Goal: Contribute content

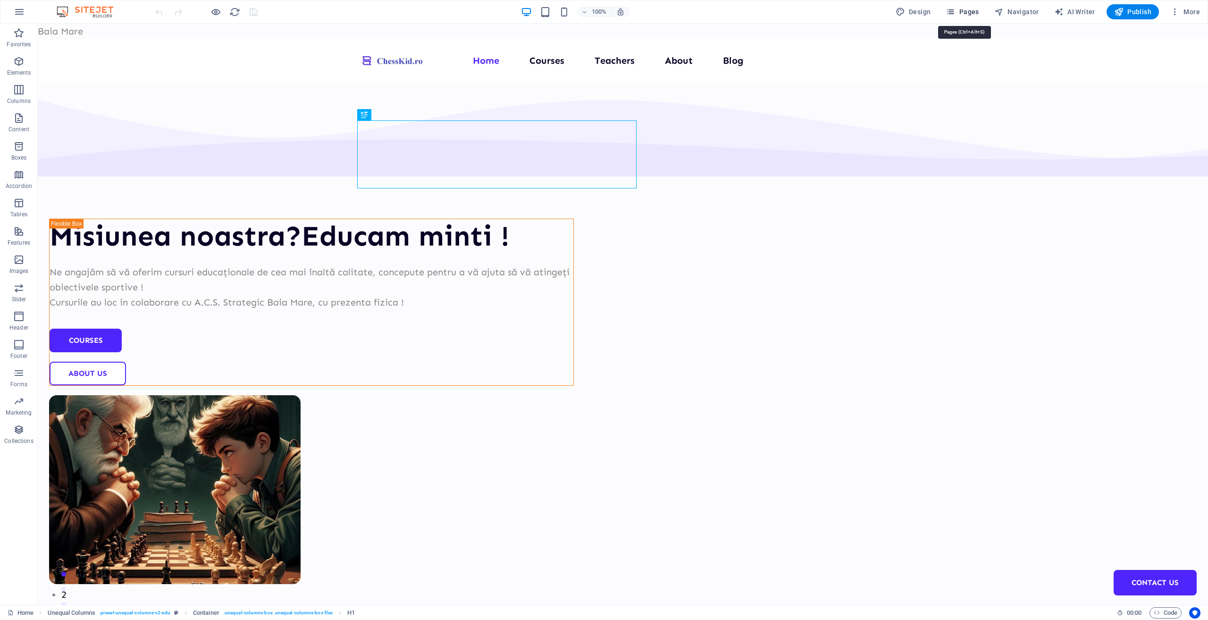
click at [972, 12] on span "Pages" at bounding box center [962, 11] width 33 height 9
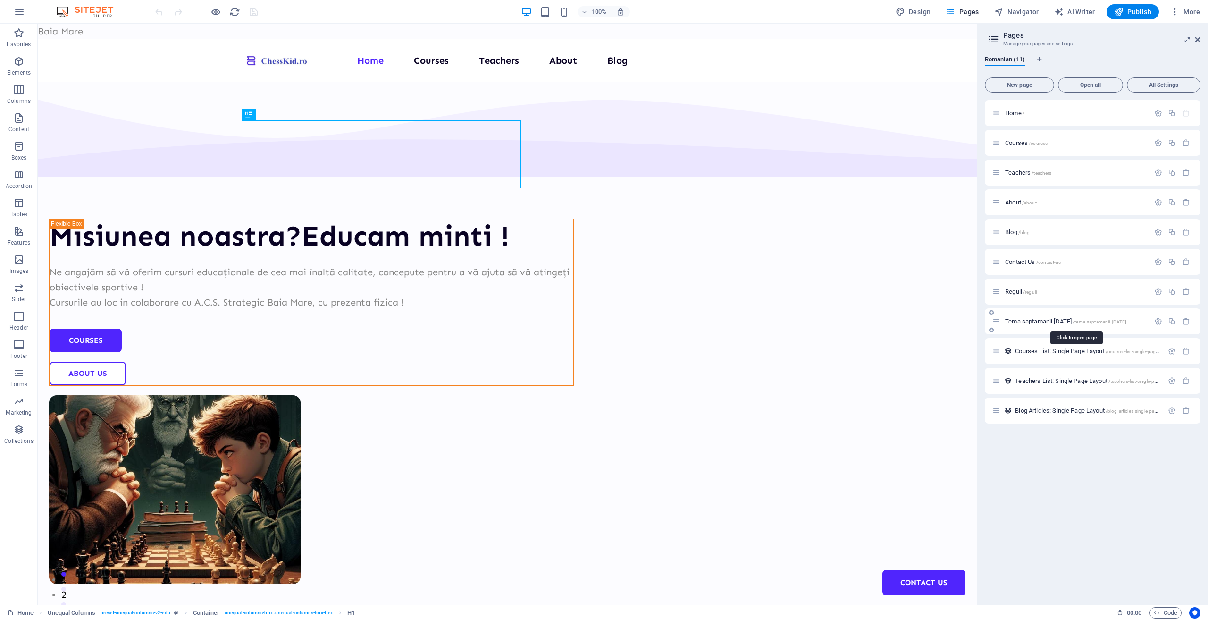
click at [1034, 319] on span "Tema saptamanii [DATE] /tema-saptamanii-[DATE]" at bounding box center [1065, 321] width 121 height 7
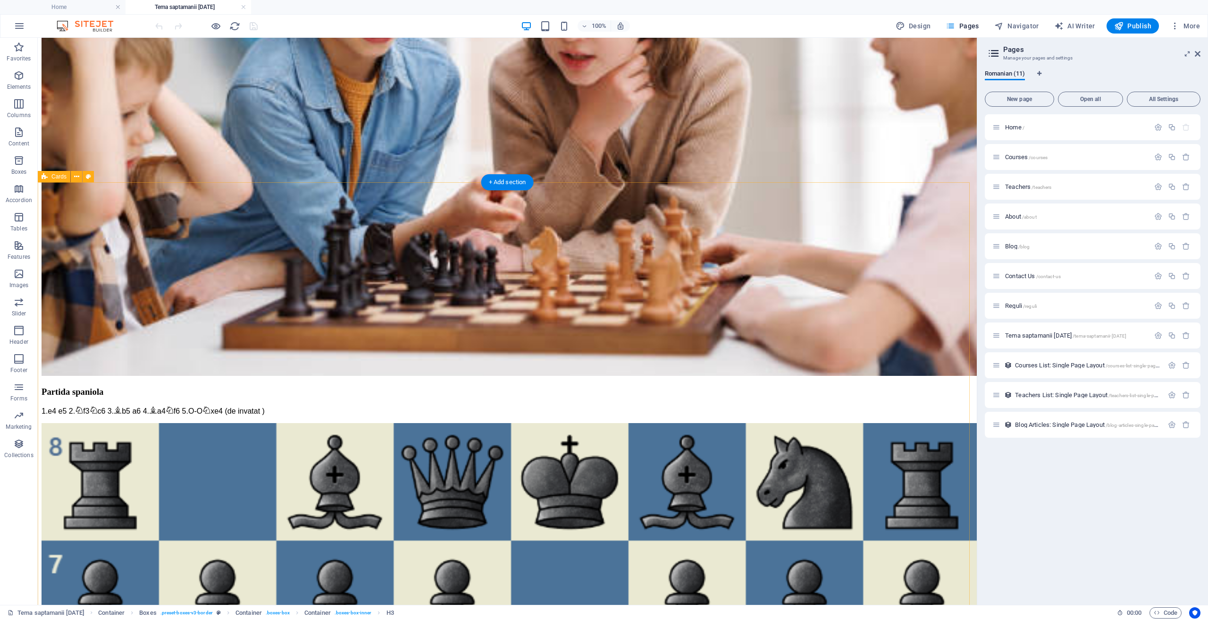
scroll to position [519, 0]
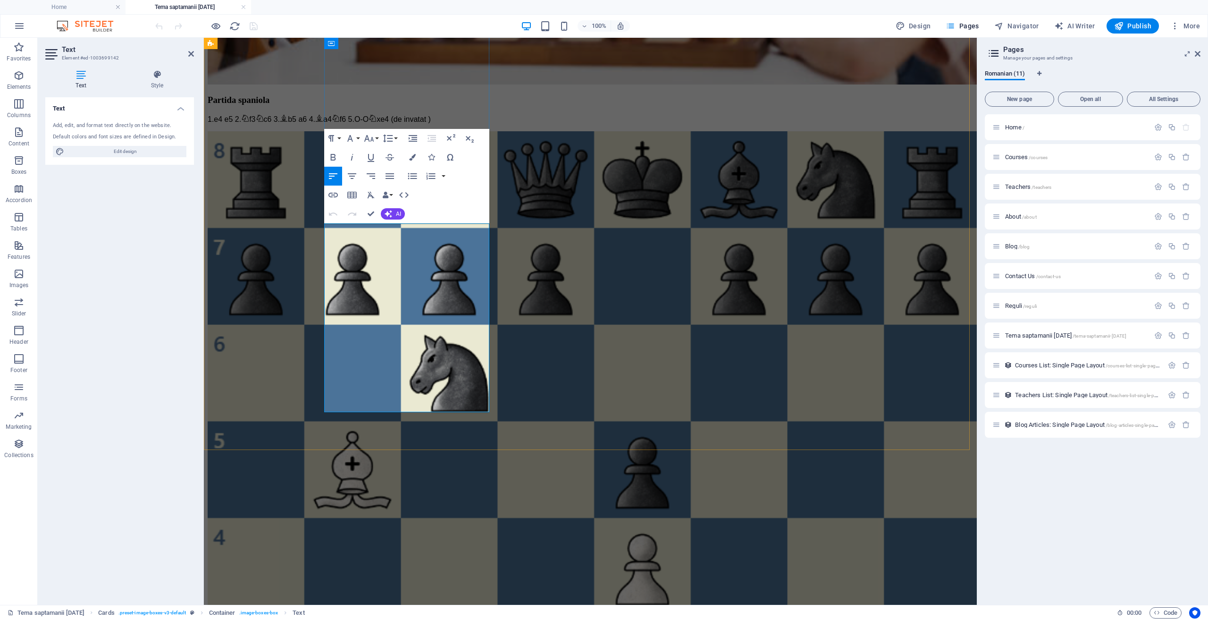
drag, startPoint x: 333, startPoint y: 232, endPoint x: 443, endPoint y: 387, distance: 189.2
copy div "Albul muta si da mat in 2 mutari Solutia problemei : 1 Na1 1...Da1 urmat [DATE]…"
drag, startPoint x: 332, startPoint y: 248, endPoint x: 455, endPoint y: 398, distance: 193.5
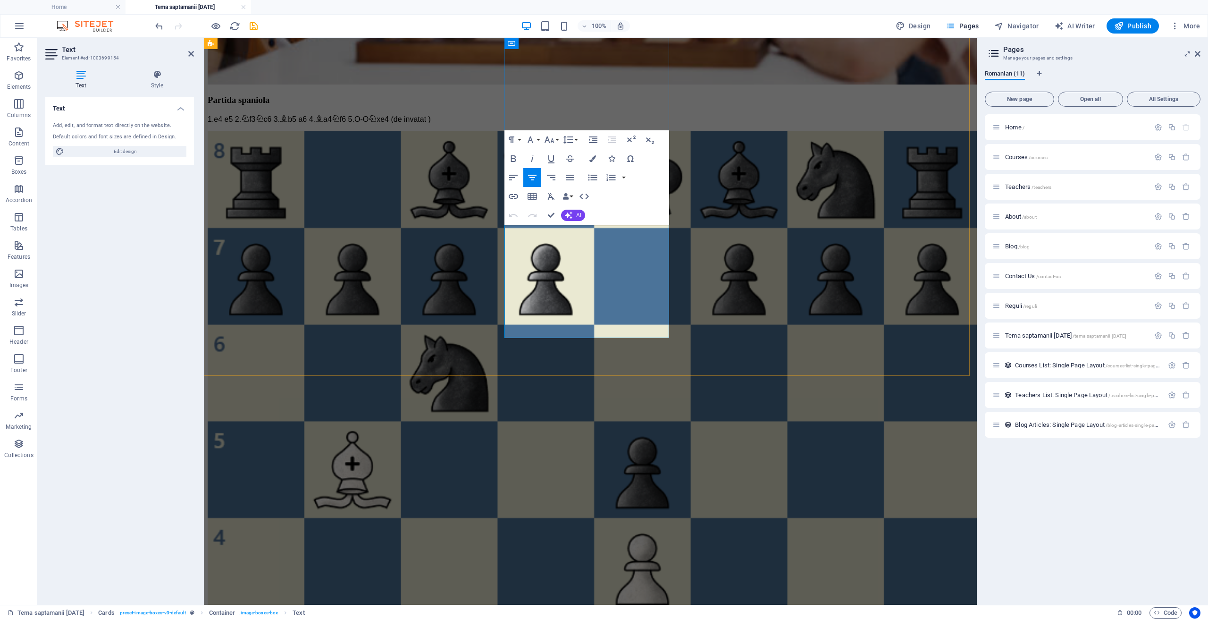
drag, startPoint x: 512, startPoint y: 244, endPoint x: 648, endPoint y: 311, distance: 151.8
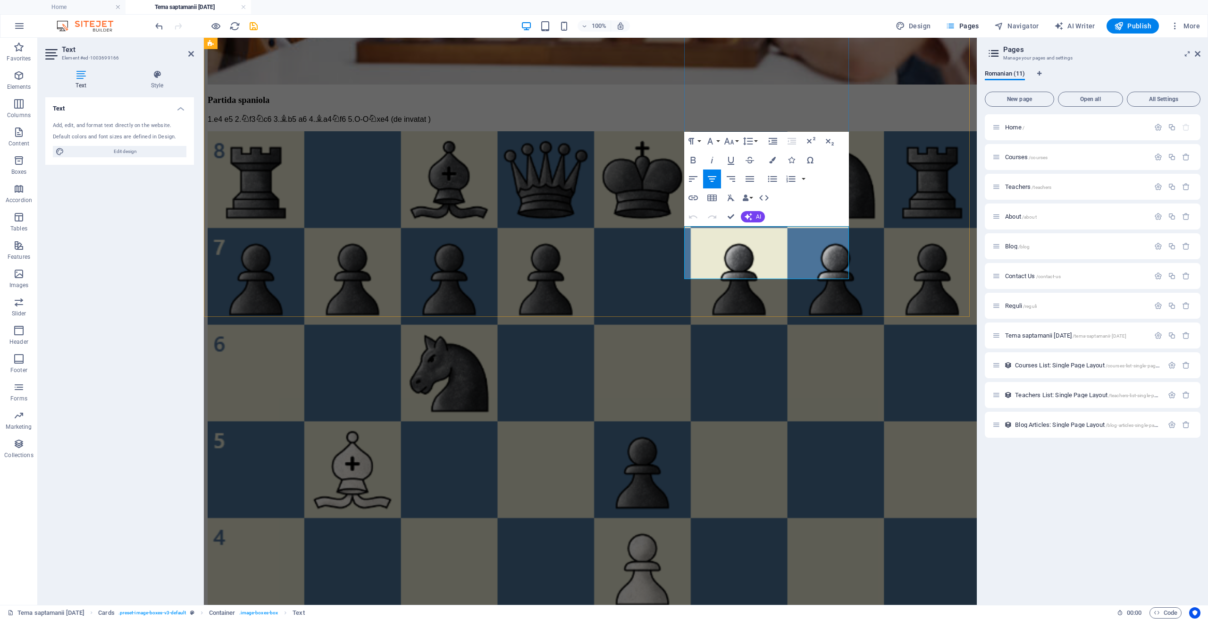
drag, startPoint x: 691, startPoint y: 246, endPoint x: 819, endPoint y: 268, distance: 129.8
click at [256, 26] on icon "save" at bounding box center [253, 26] width 11 height 11
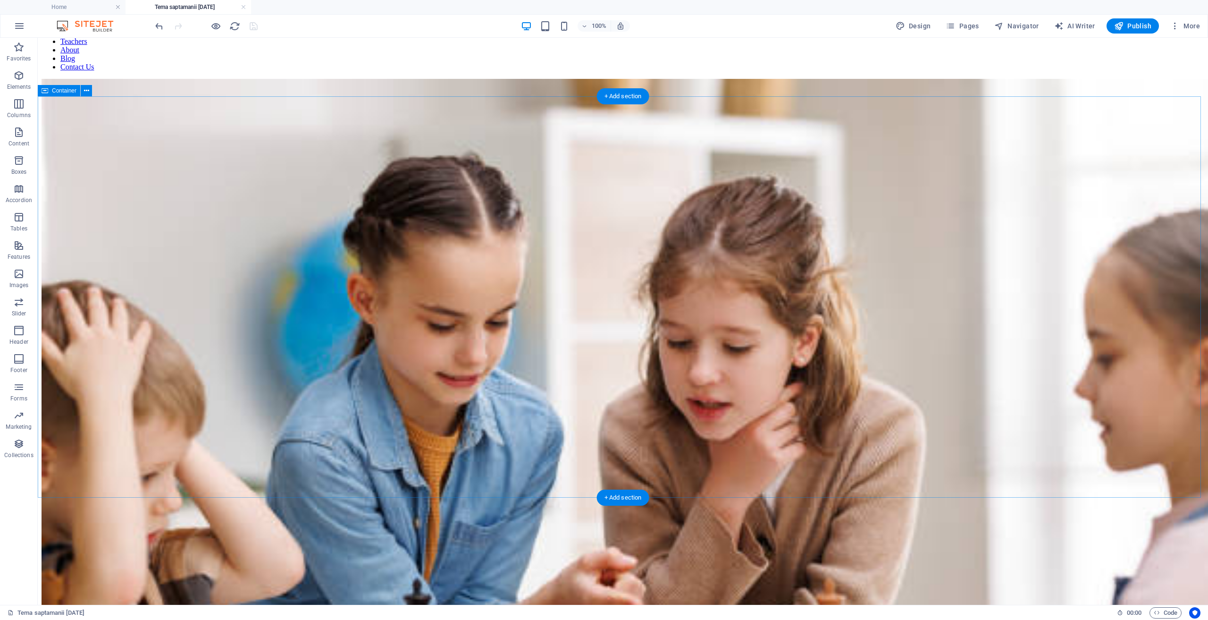
scroll to position [0, 0]
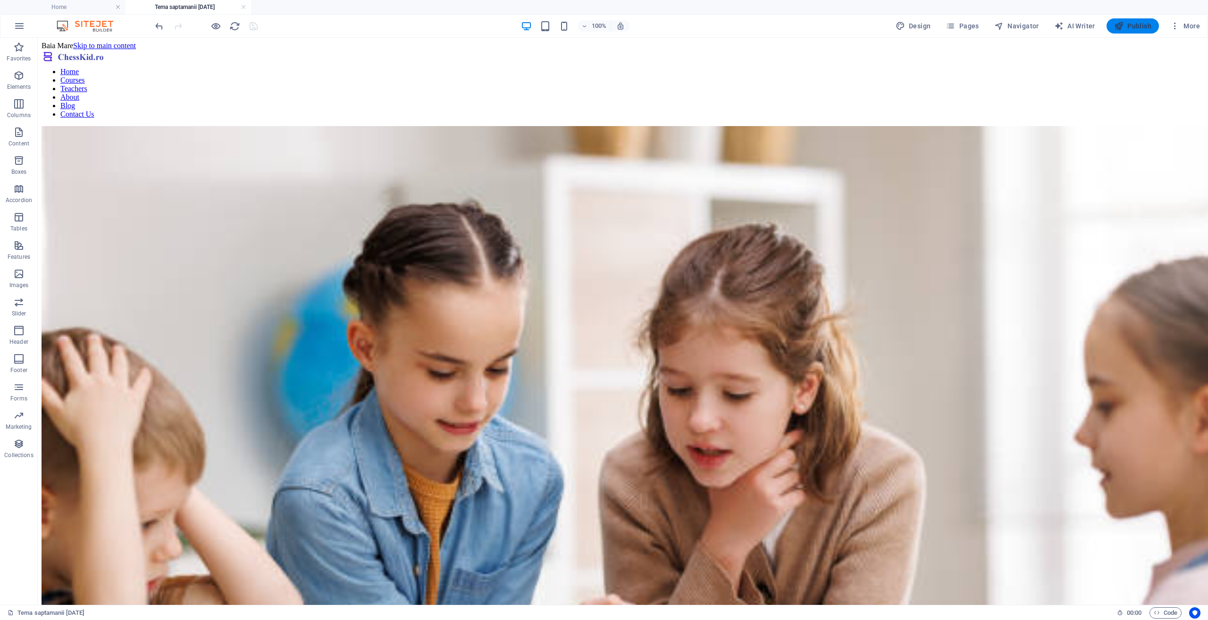
click at [1139, 28] on span "Publish" at bounding box center [1132, 25] width 37 height 9
